Goal: Book appointment/travel/reservation

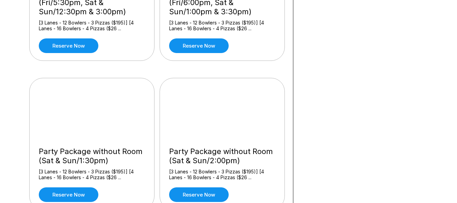
scroll to position [170, 0]
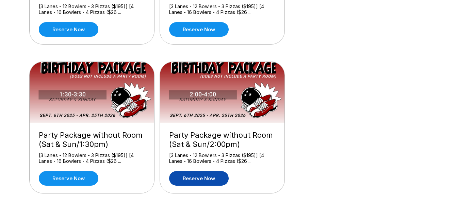
click at [201, 178] on link "Reserve now" at bounding box center [199, 178] width 60 height 15
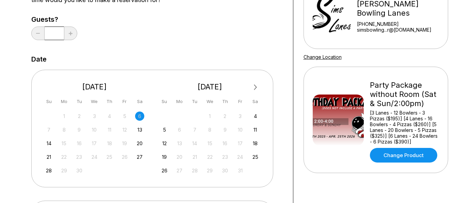
scroll to position [102, 0]
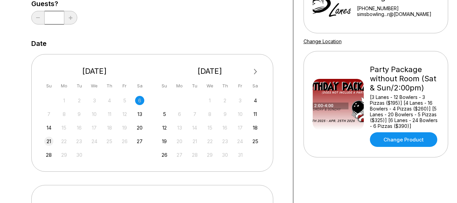
click at [49, 140] on div "21" at bounding box center [48, 141] width 9 height 9
click at [139, 126] on div "20" at bounding box center [139, 127] width 9 height 9
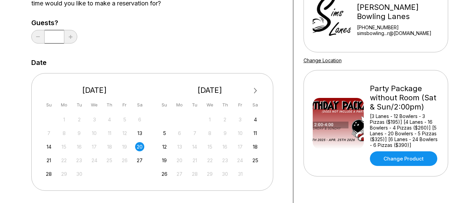
scroll to position [68, 0]
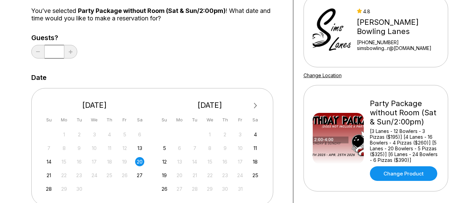
click at [54, 51] on input "*" at bounding box center [54, 52] width 19 height 14
click at [60, 53] on input "*" at bounding box center [54, 52] width 19 height 14
click at [407, 175] on link "Change Product" at bounding box center [403, 173] width 67 height 15
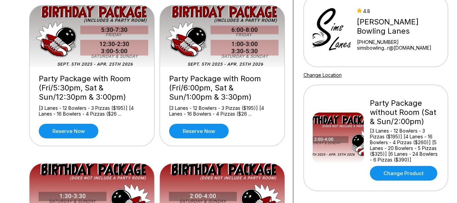
scroll to position [136, 0]
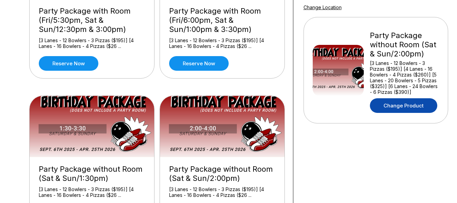
click at [401, 102] on link "Change Product" at bounding box center [403, 105] width 67 height 15
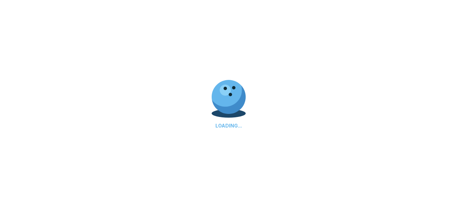
scroll to position [68, 0]
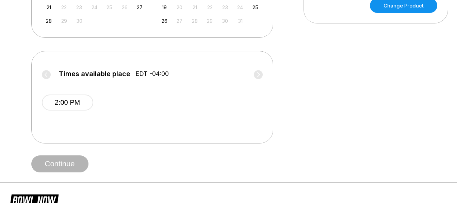
scroll to position [102, 0]
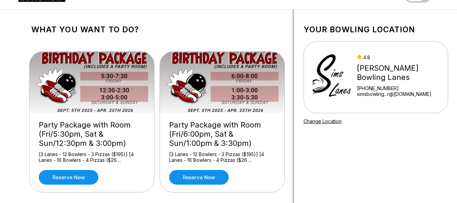
scroll to position [34, 0]
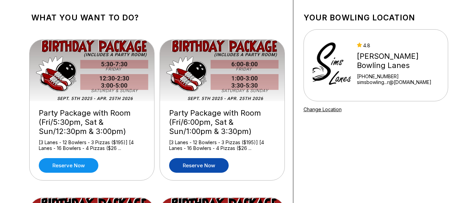
click at [196, 165] on link "Reserve now" at bounding box center [199, 165] width 60 height 15
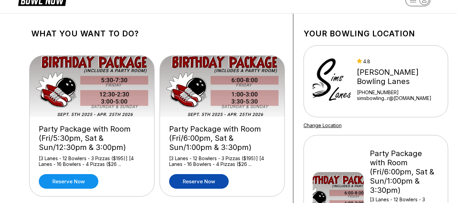
scroll to position [34, 0]
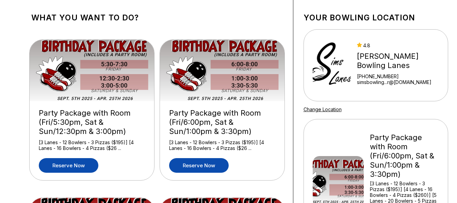
click at [60, 166] on link "Reserve now" at bounding box center [69, 165] width 60 height 15
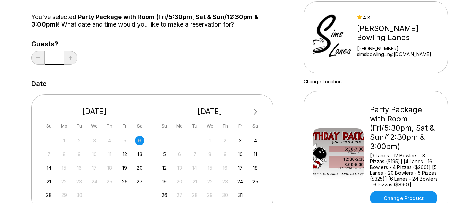
scroll to position [68, 0]
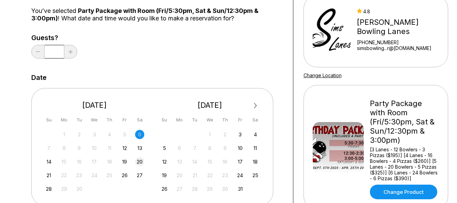
click at [140, 161] on div "20" at bounding box center [139, 161] width 9 height 9
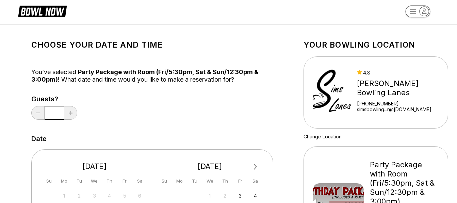
scroll to position [0, 0]
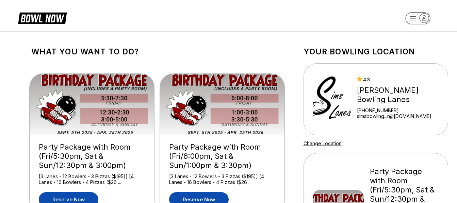
click at [205, 198] on link "Reserve now" at bounding box center [199, 199] width 60 height 15
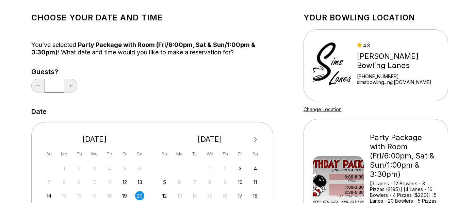
scroll to position [68, 0]
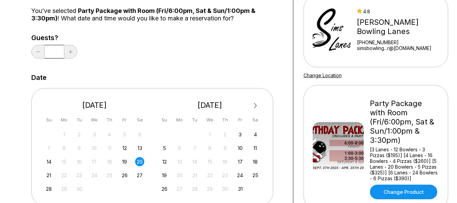
click at [141, 164] on div "20" at bounding box center [139, 161] width 9 height 9
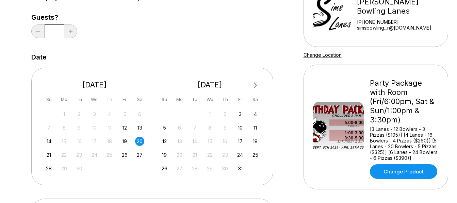
scroll to position [102, 0]
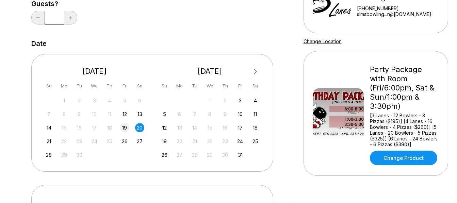
click at [127, 130] on div "19" at bounding box center [124, 127] width 9 height 9
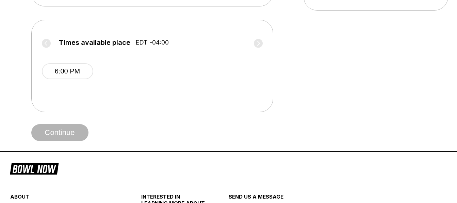
scroll to position [272, 0]
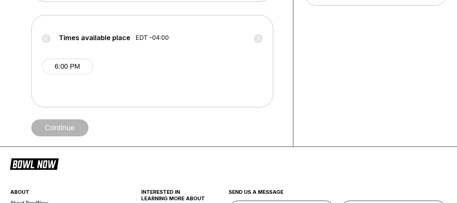
click at [65, 126] on span "Continue" at bounding box center [59, 128] width 57 height 7
click at [62, 70] on button "6:00 PM" at bounding box center [67, 67] width 51 height 16
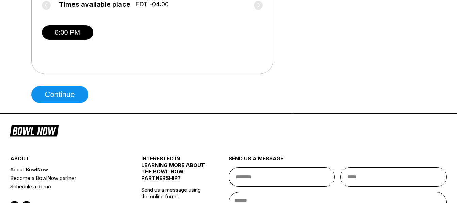
scroll to position [306, 0]
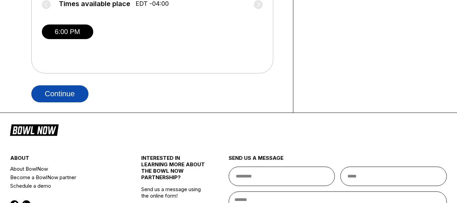
click at [55, 90] on button "Continue" at bounding box center [59, 93] width 57 height 17
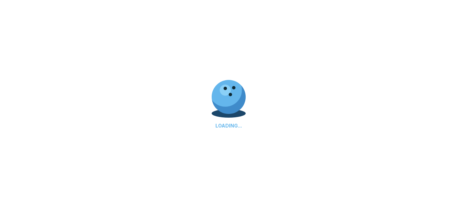
select select "**"
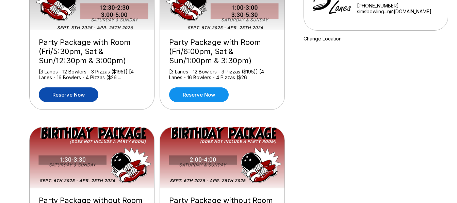
scroll to position [170, 0]
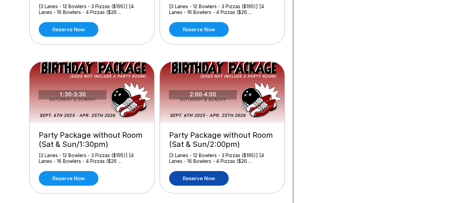
click at [197, 179] on link "Reserve now" at bounding box center [199, 178] width 60 height 15
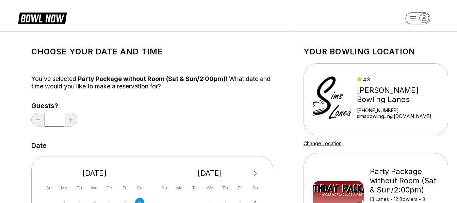
scroll to position [68, 0]
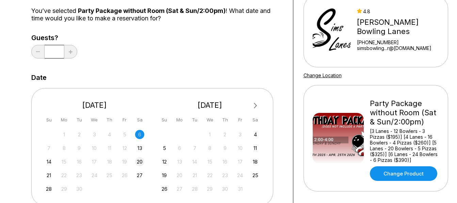
click at [140, 163] on div "20" at bounding box center [139, 161] width 9 height 9
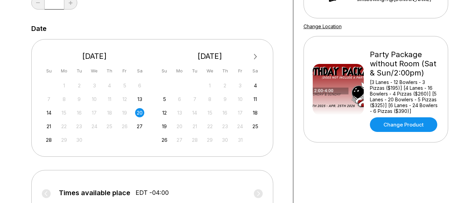
scroll to position [204, 0]
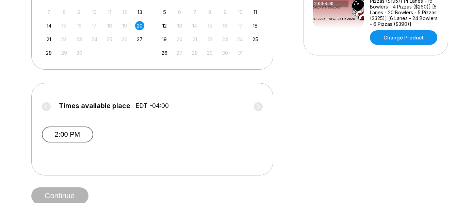
click at [56, 137] on button "2:00 PM" at bounding box center [67, 135] width 51 height 16
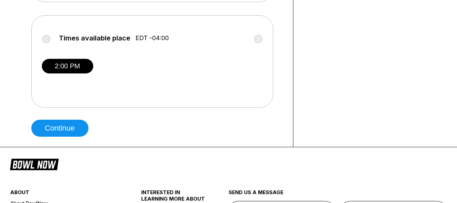
scroll to position [272, 0]
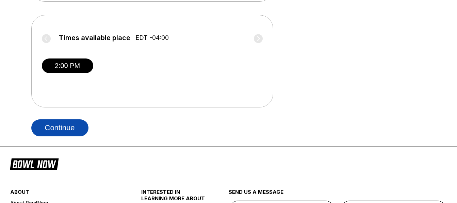
click at [69, 129] on button "Continue" at bounding box center [59, 127] width 57 height 17
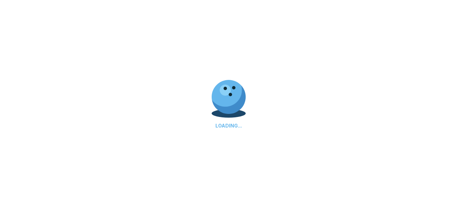
select select "**"
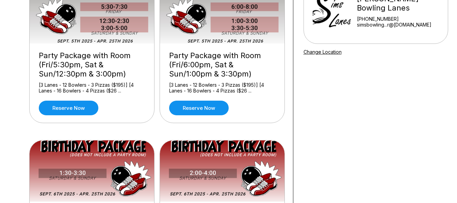
scroll to position [170, 0]
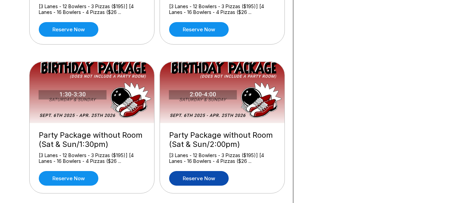
click at [188, 179] on link "Reserve now" at bounding box center [199, 178] width 60 height 15
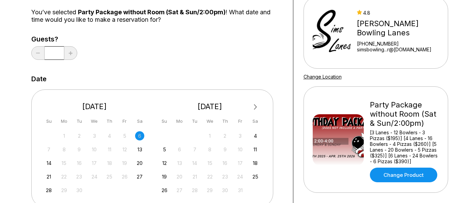
scroll to position [68, 0]
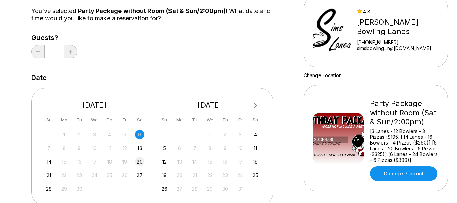
click at [141, 162] on div "20" at bounding box center [139, 161] width 9 height 9
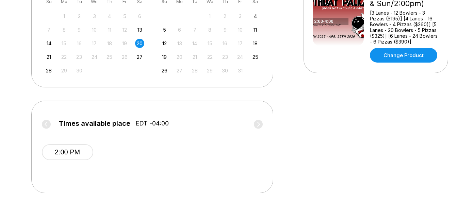
scroll to position [204, 0]
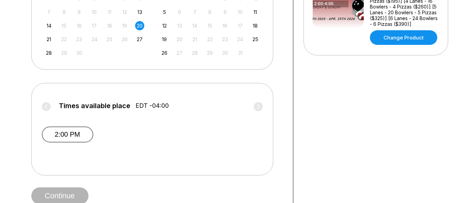
click at [57, 134] on button "2:00 PM" at bounding box center [67, 135] width 51 height 16
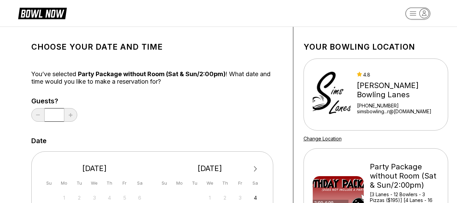
scroll to position [0, 0]
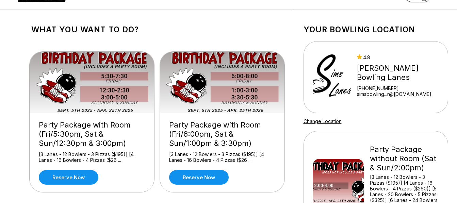
scroll to position [34, 0]
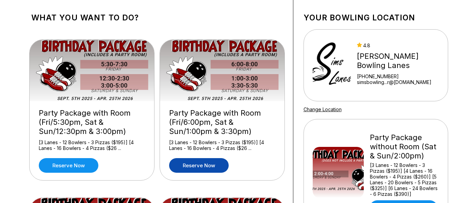
click at [188, 166] on link "Reserve now" at bounding box center [199, 165] width 60 height 15
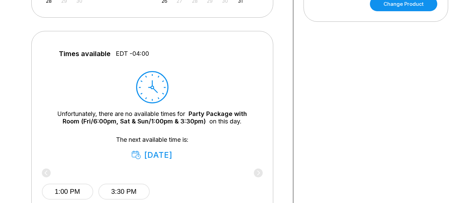
scroll to position [272, 0]
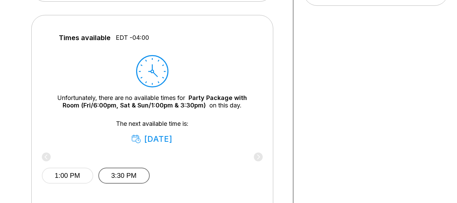
click at [130, 170] on button "3:30 PM" at bounding box center [123, 176] width 51 height 16
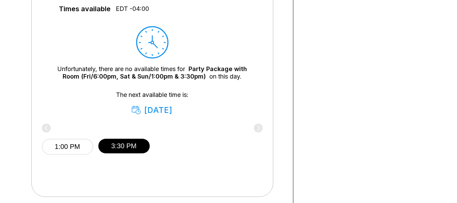
scroll to position [340, 0]
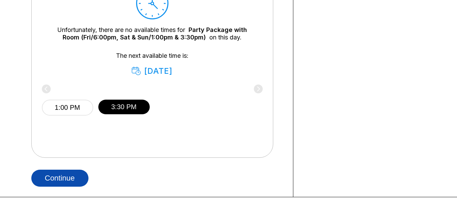
click at [48, 180] on button "Continue" at bounding box center [59, 178] width 57 height 17
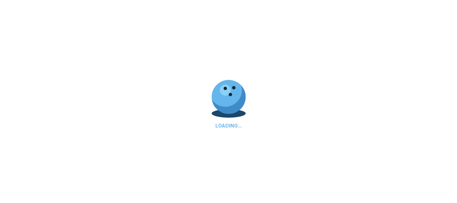
select select "**"
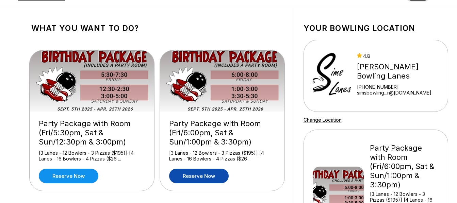
scroll to position [34, 0]
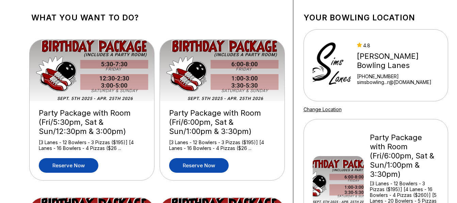
click at [63, 161] on link "Reserve now" at bounding box center [69, 165] width 60 height 15
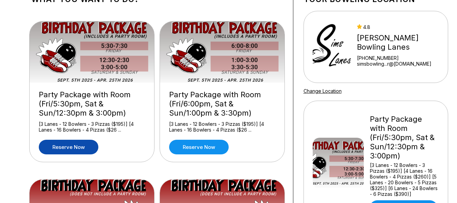
scroll to position [136, 0]
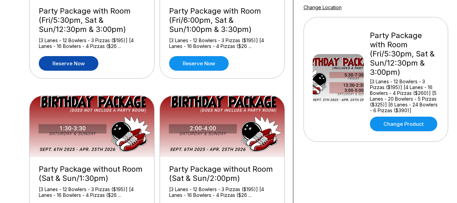
click at [202, 187] on div "[3 Lanes - 12 Bowlers - 3 Pizzas ($195)] [4 Lanes - 16 Bowlers - 4 Pizzas ($26 …" at bounding box center [222, 192] width 106 height 12
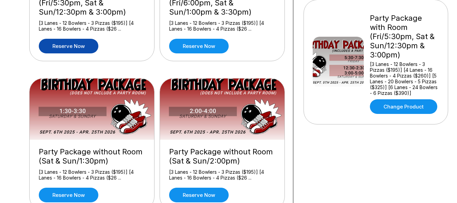
scroll to position [170, 0]
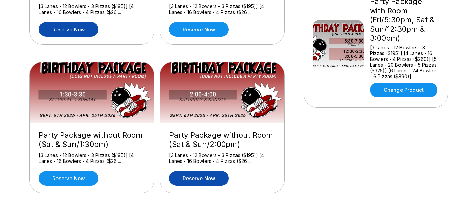
click at [197, 178] on link "Reserve now" at bounding box center [199, 178] width 60 height 15
